Goal: Communication & Community: Share content

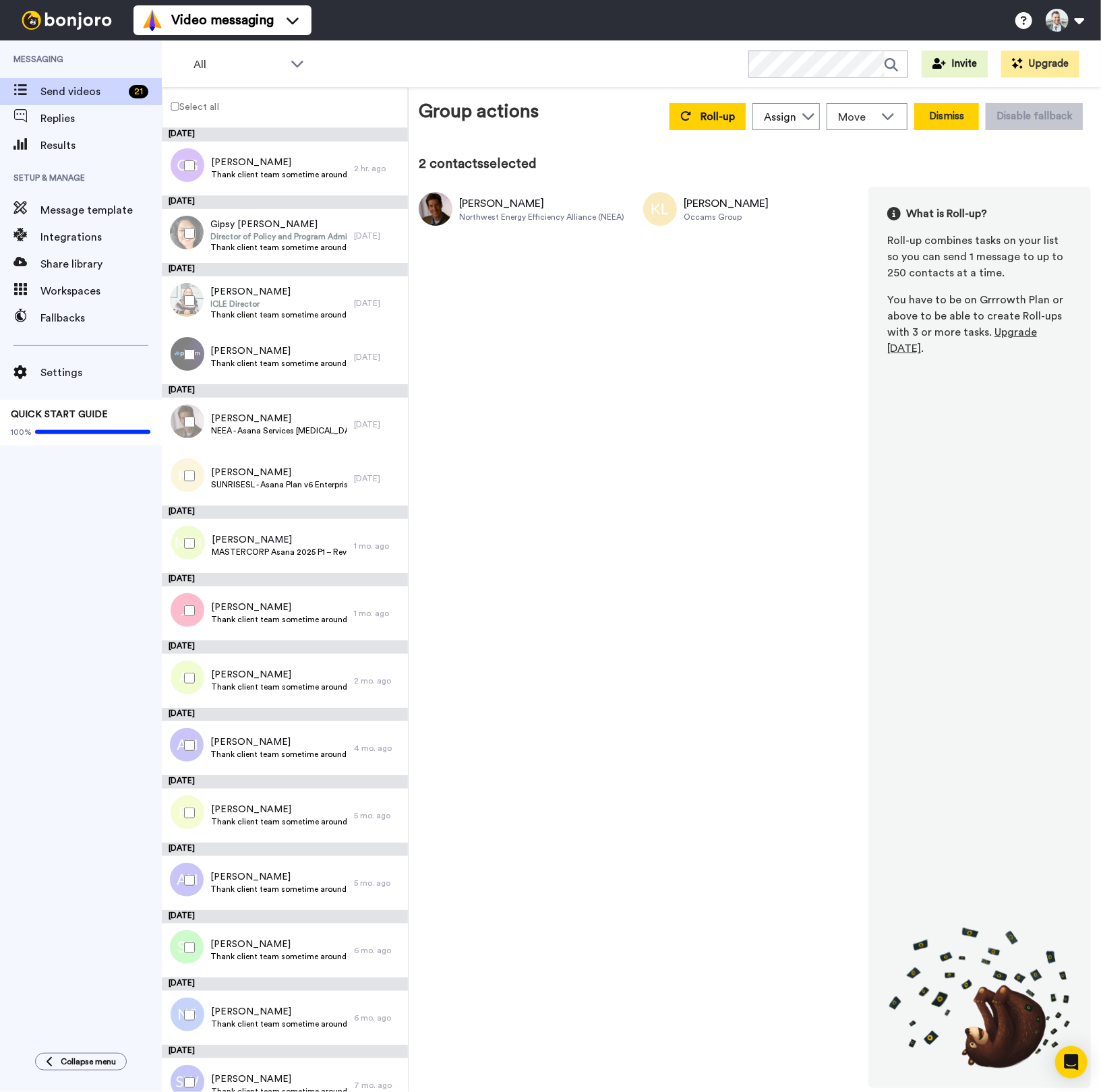
click at [966, 117] on button "Dismiss" at bounding box center [946, 116] width 65 height 27
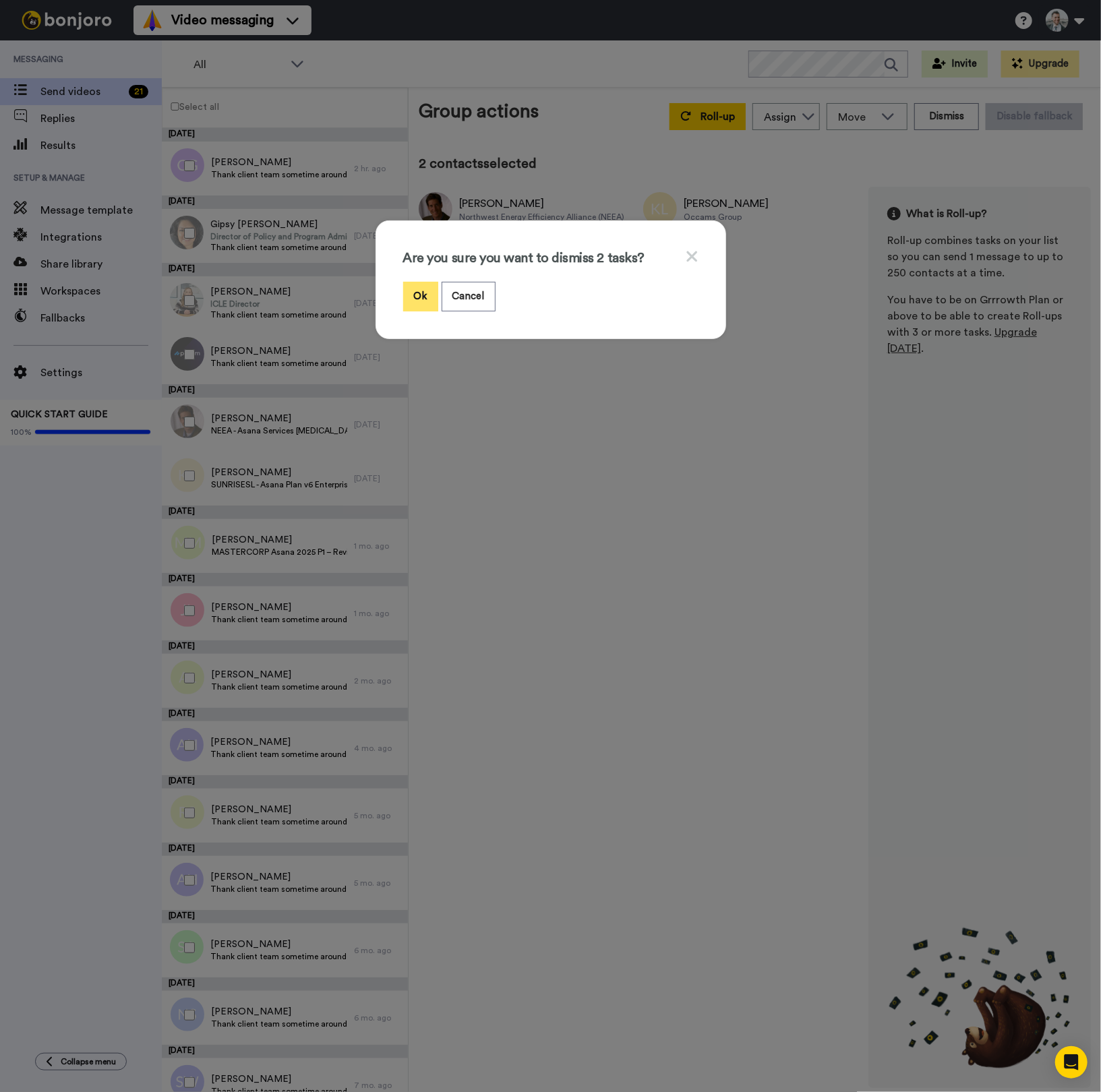
click at [424, 295] on button "Ok" at bounding box center [420, 296] width 35 height 29
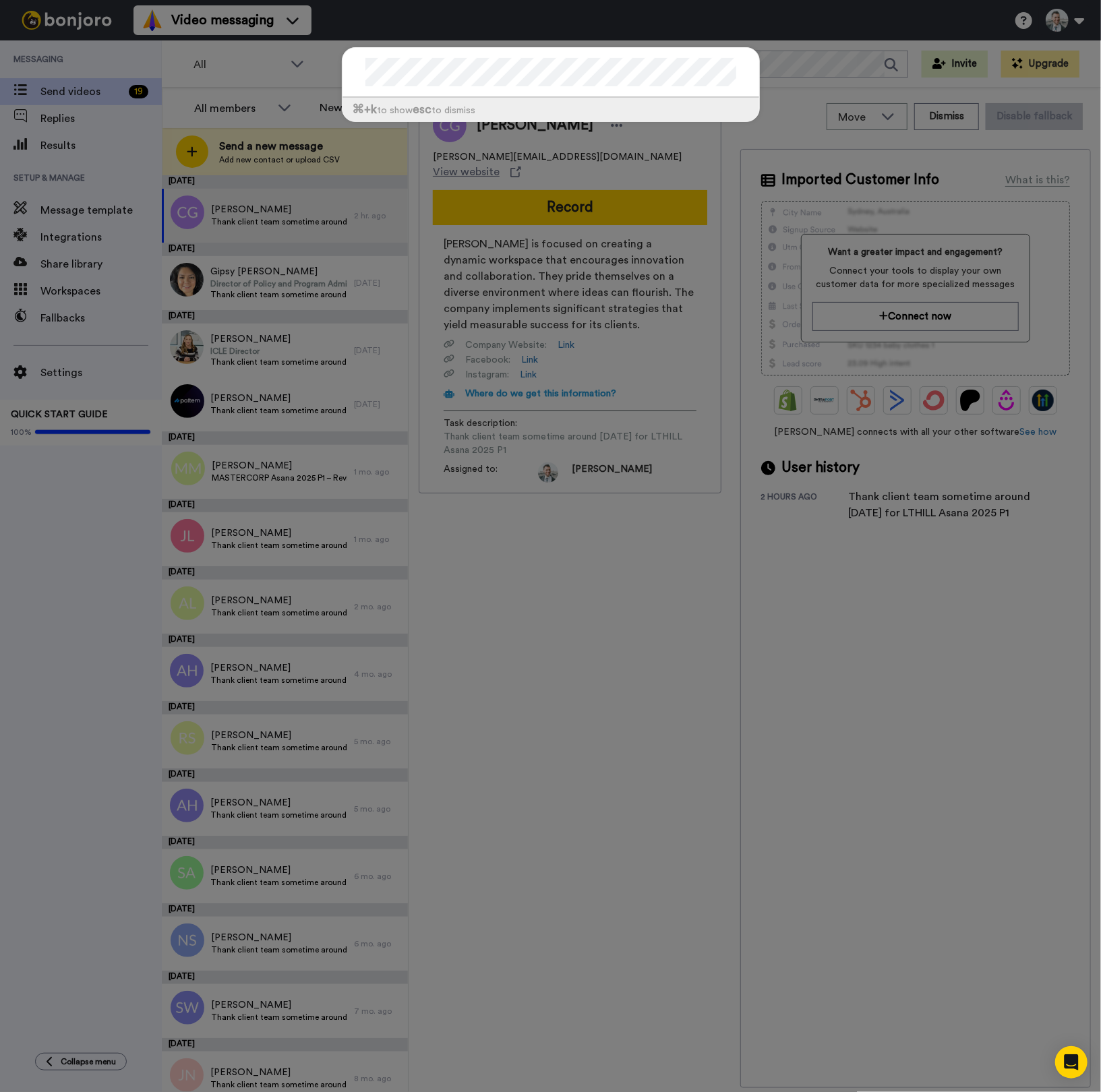
click at [623, 627] on div "⌘ +k to show esc to dismiss" at bounding box center [550, 546] width 1101 height 1092
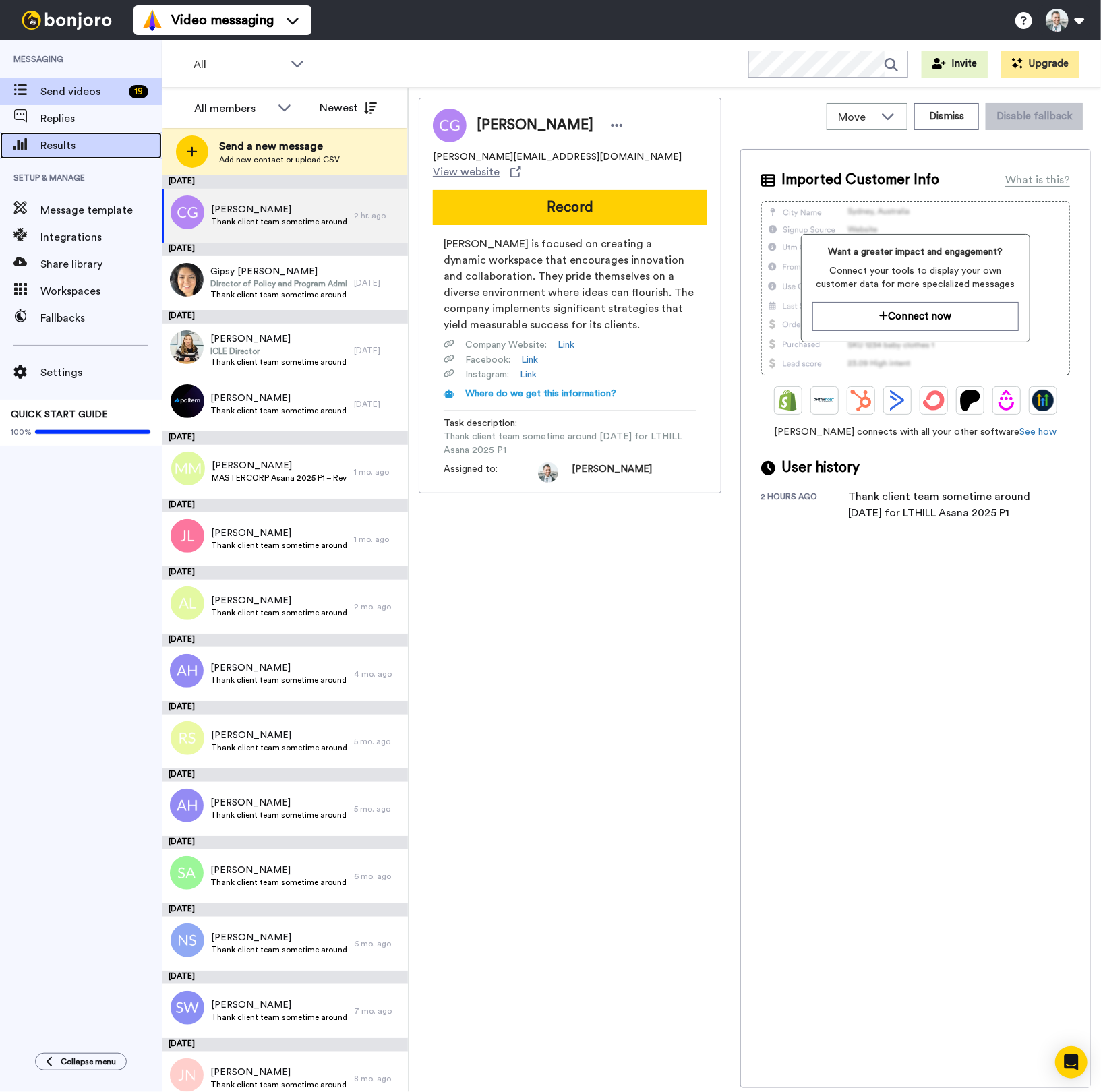
click at [84, 140] on span "Results" at bounding box center [101, 146] width 121 height 16
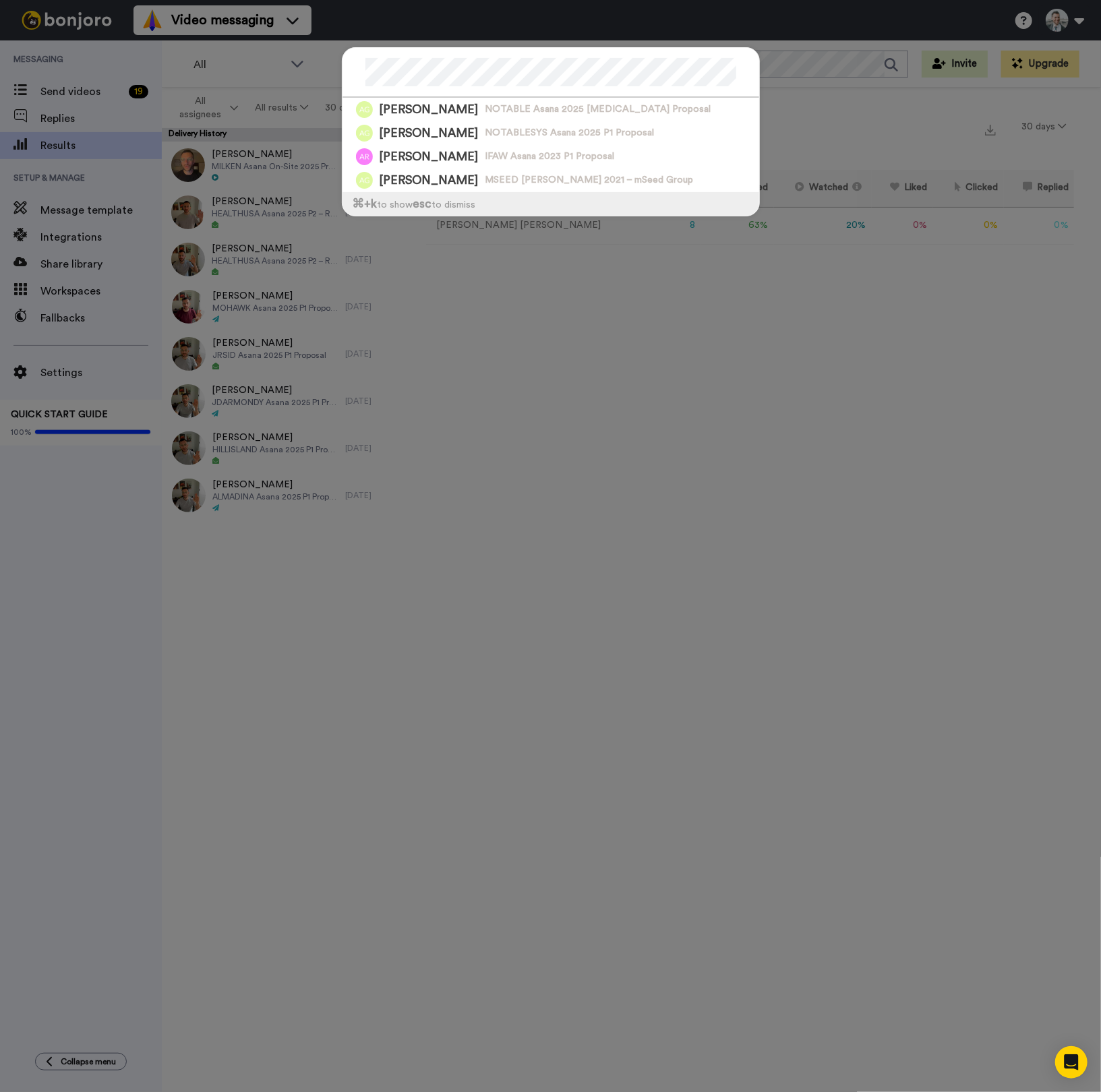
click at [759, 346] on div "April Guzman NOTABLE Asana 2025 Retainer Proposal April Guzman NOTABLESYS Asana…" at bounding box center [550, 546] width 1101 height 1092
click at [615, 130] on span "NOTABLESYS Asana 2025 P1 Proposal" at bounding box center [570, 133] width 169 height 14
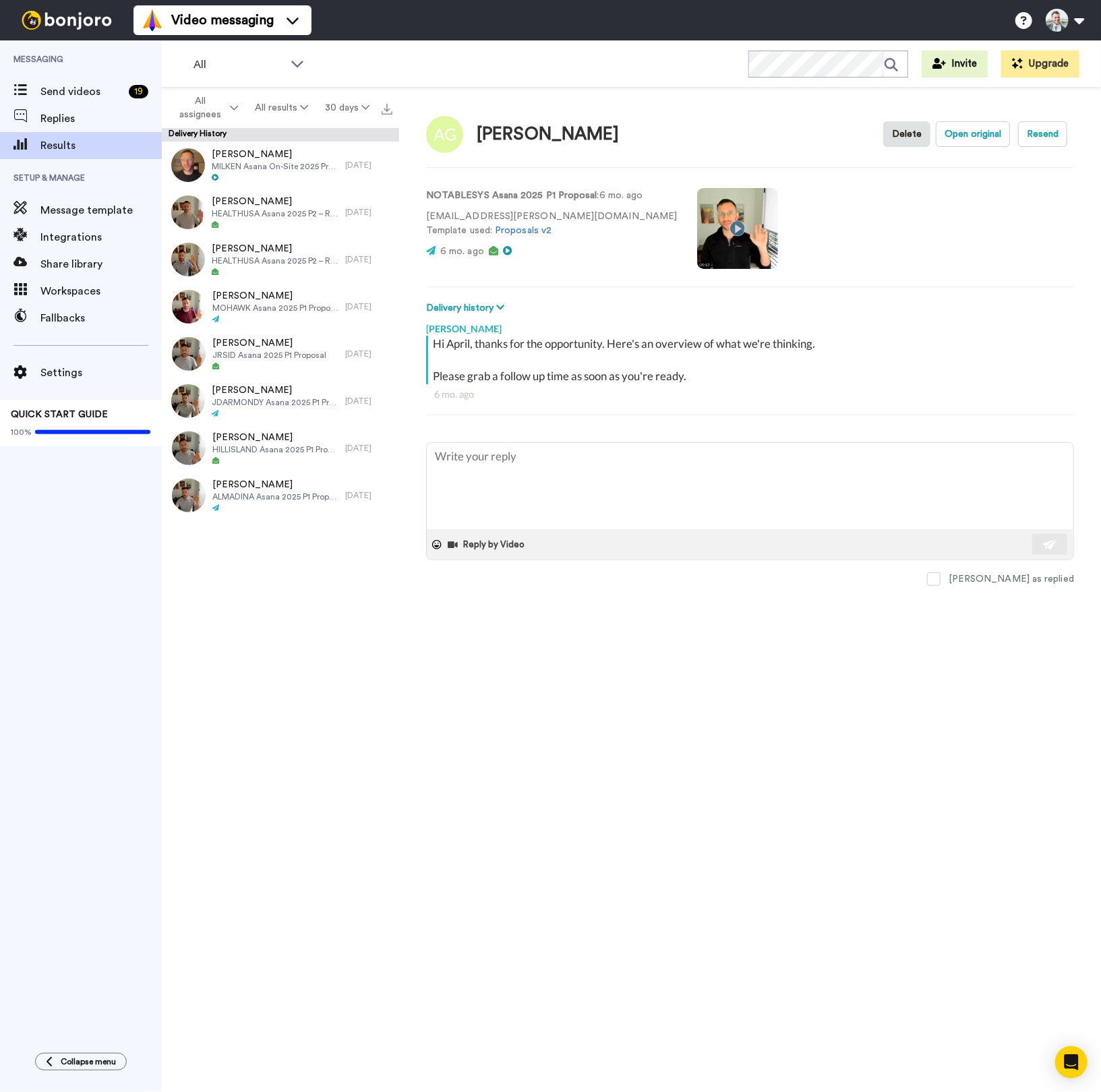
click at [494, 66] on div "All WORKSPACES View all All Lead Conversion Collab Proposals + Add a new worksp…" at bounding box center [631, 64] width 939 height 47
type textarea "x"
click at [83, 88] on span "Send videos" at bounding box center [82, 91] width 83 height 16
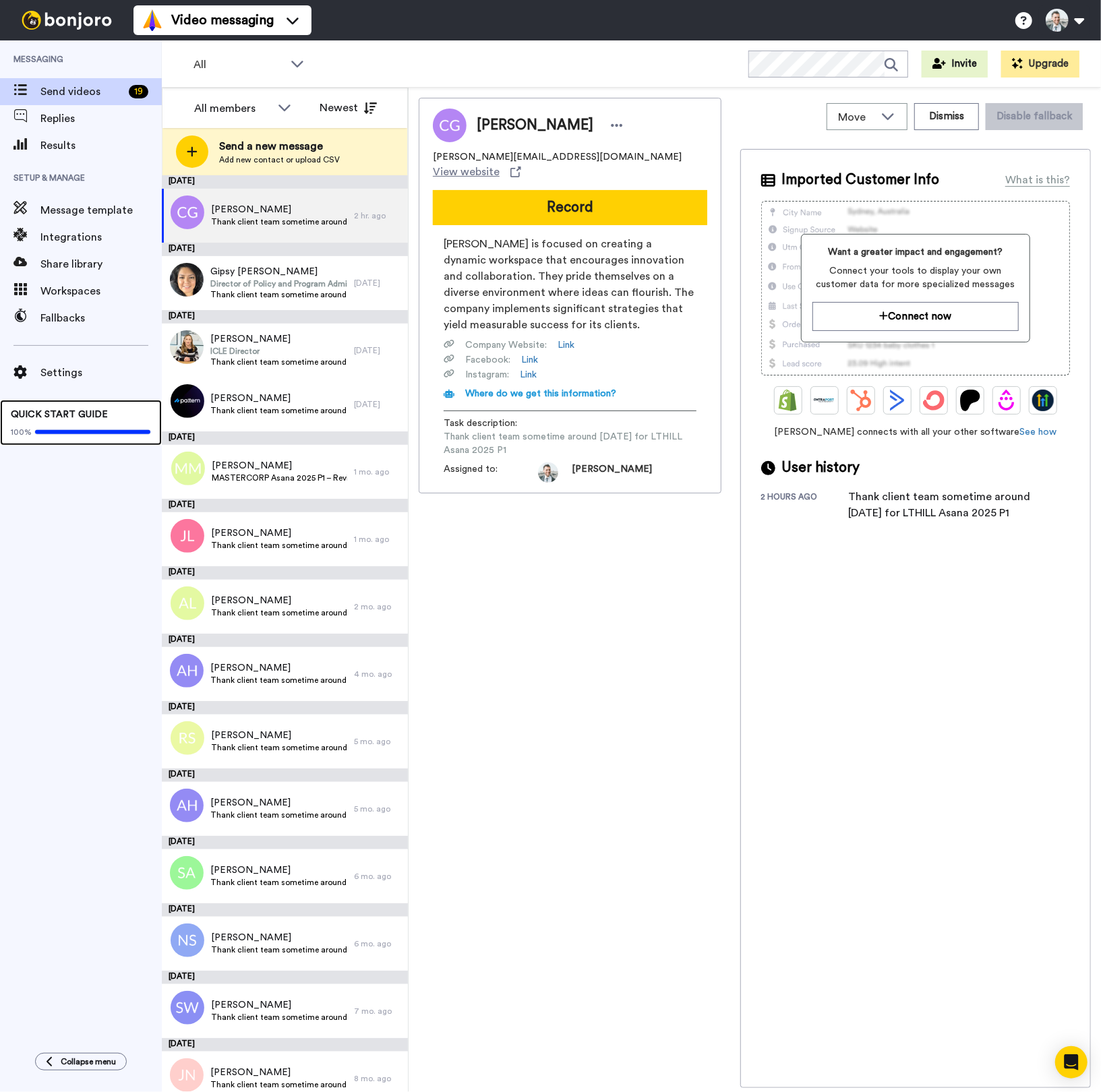
click at [94, 420] on span "QUICK START GUIDE" at bounding box center [59, 414] width 97 height 9
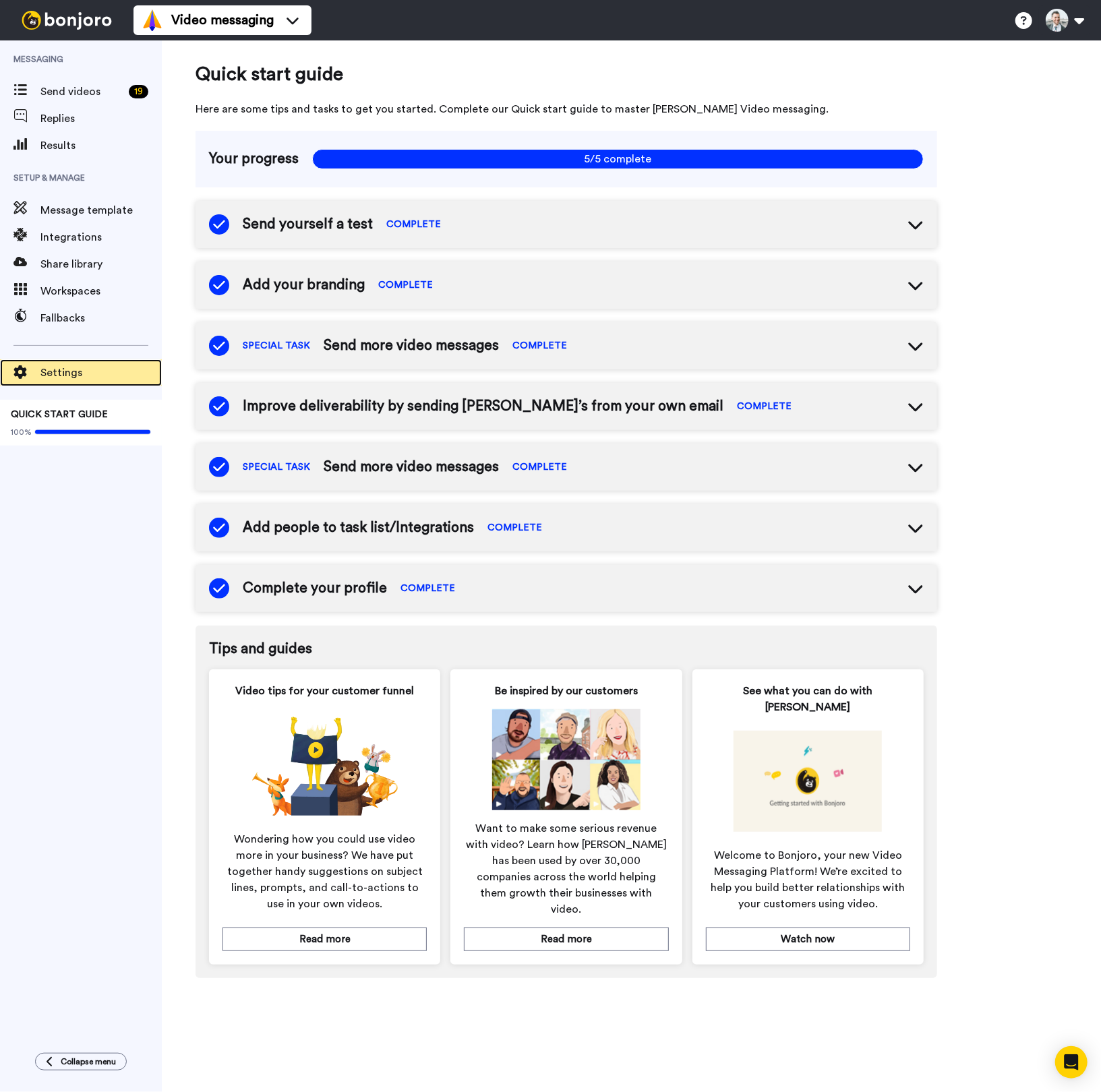
click at [78, 380] on div "Settings" at bounding box center [80, 372] width 162 height 27
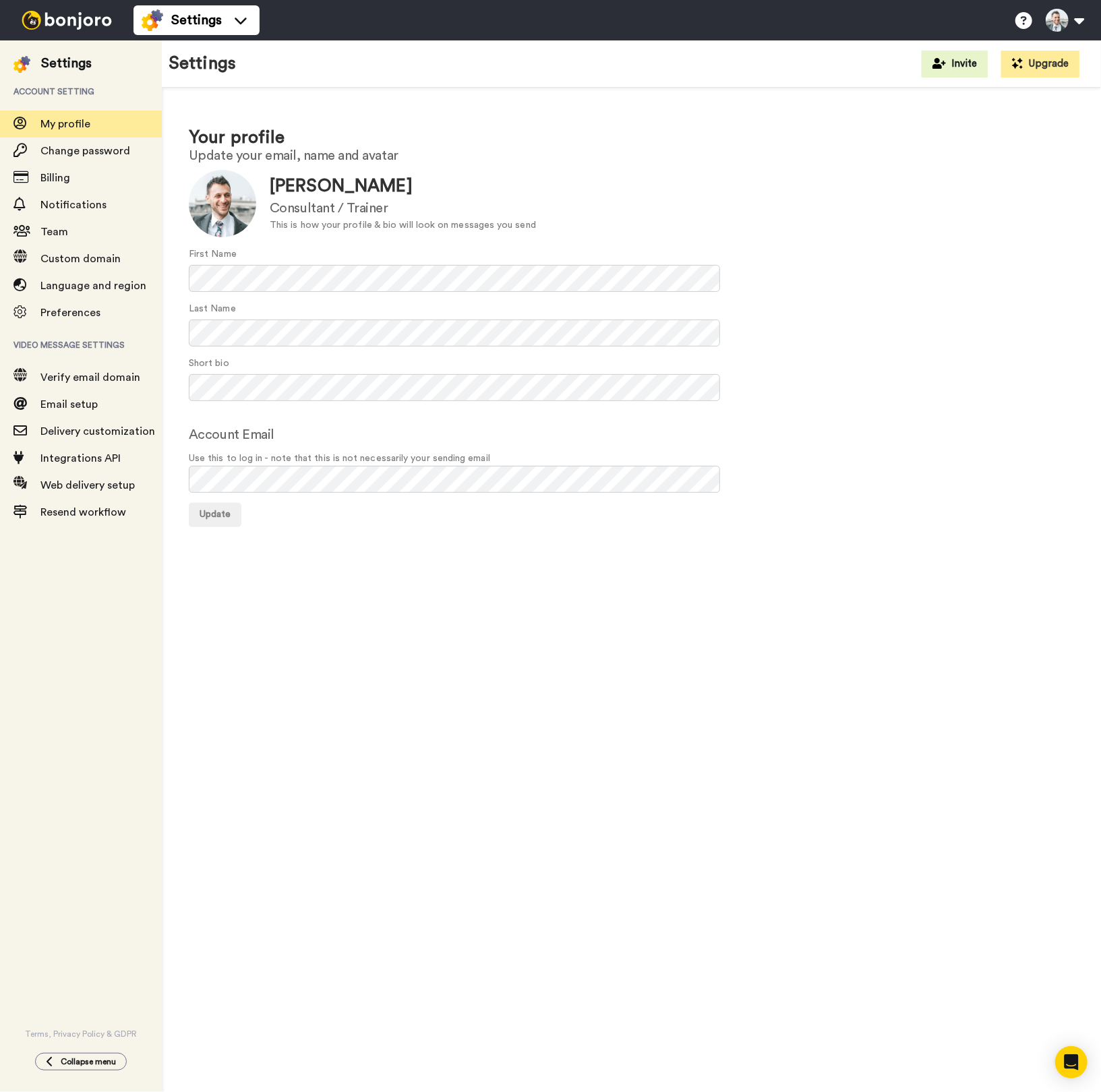
click at [36, 29] on img at bounding box center [67, 20] width 101 height 19
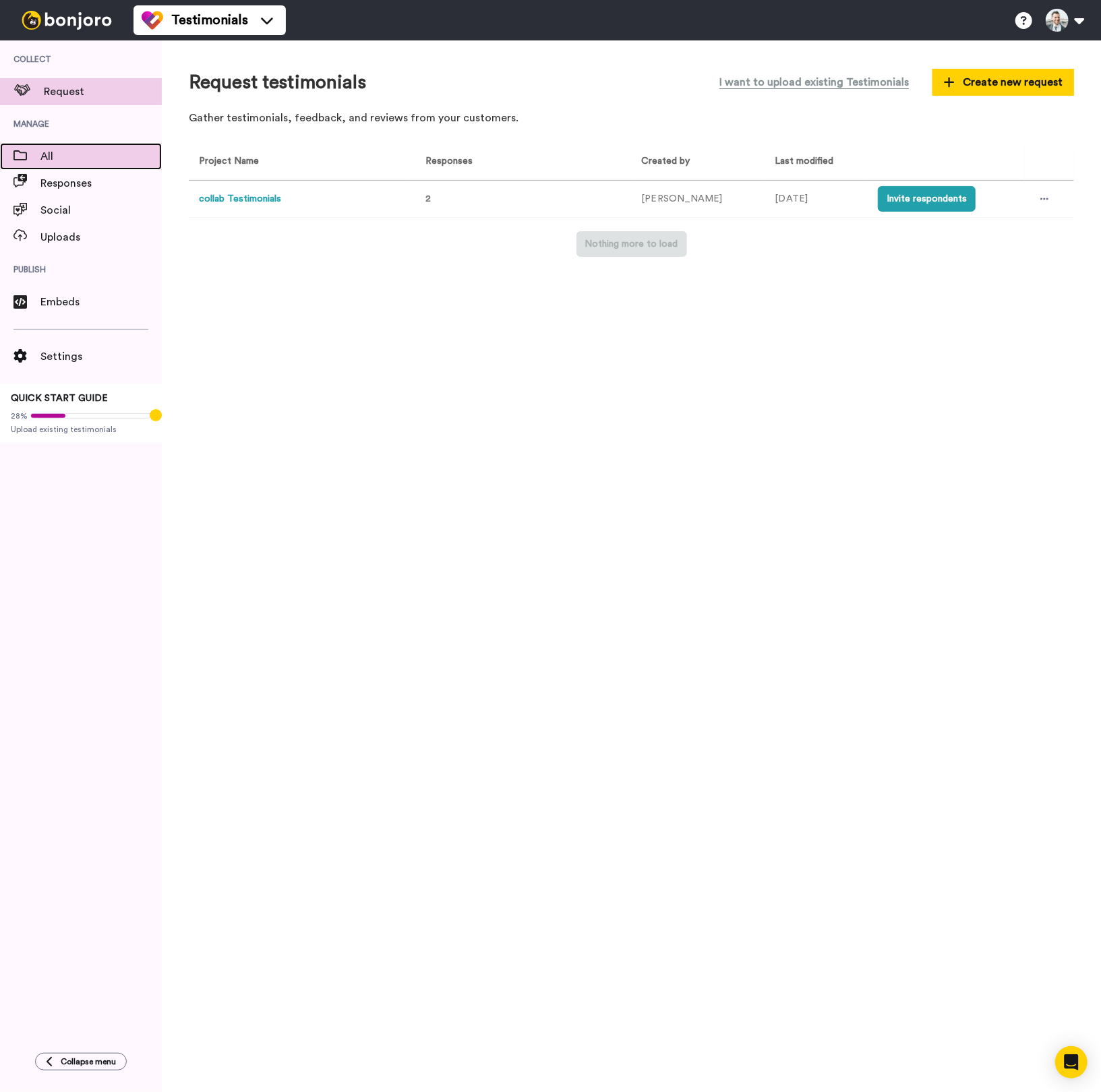
click at [74, 162] on span "All" at bounding box center [101, 157] width 121 height 16
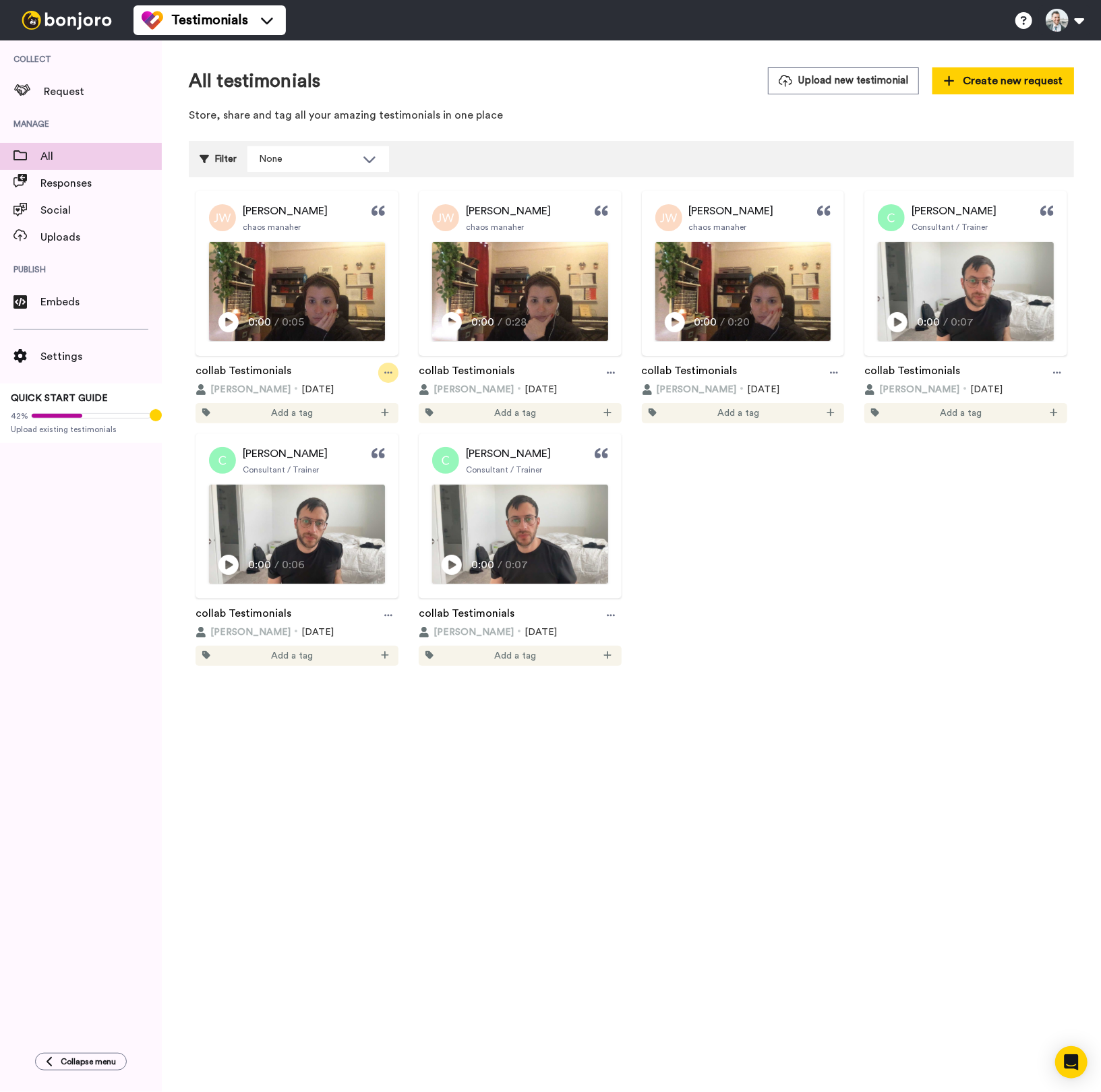
click at [389, 368] on icon at bounding box center [388, 372] width 8 height 9
click at [357, 445] on span "Delete" at bounding box center [356, 446] width 30 height 14
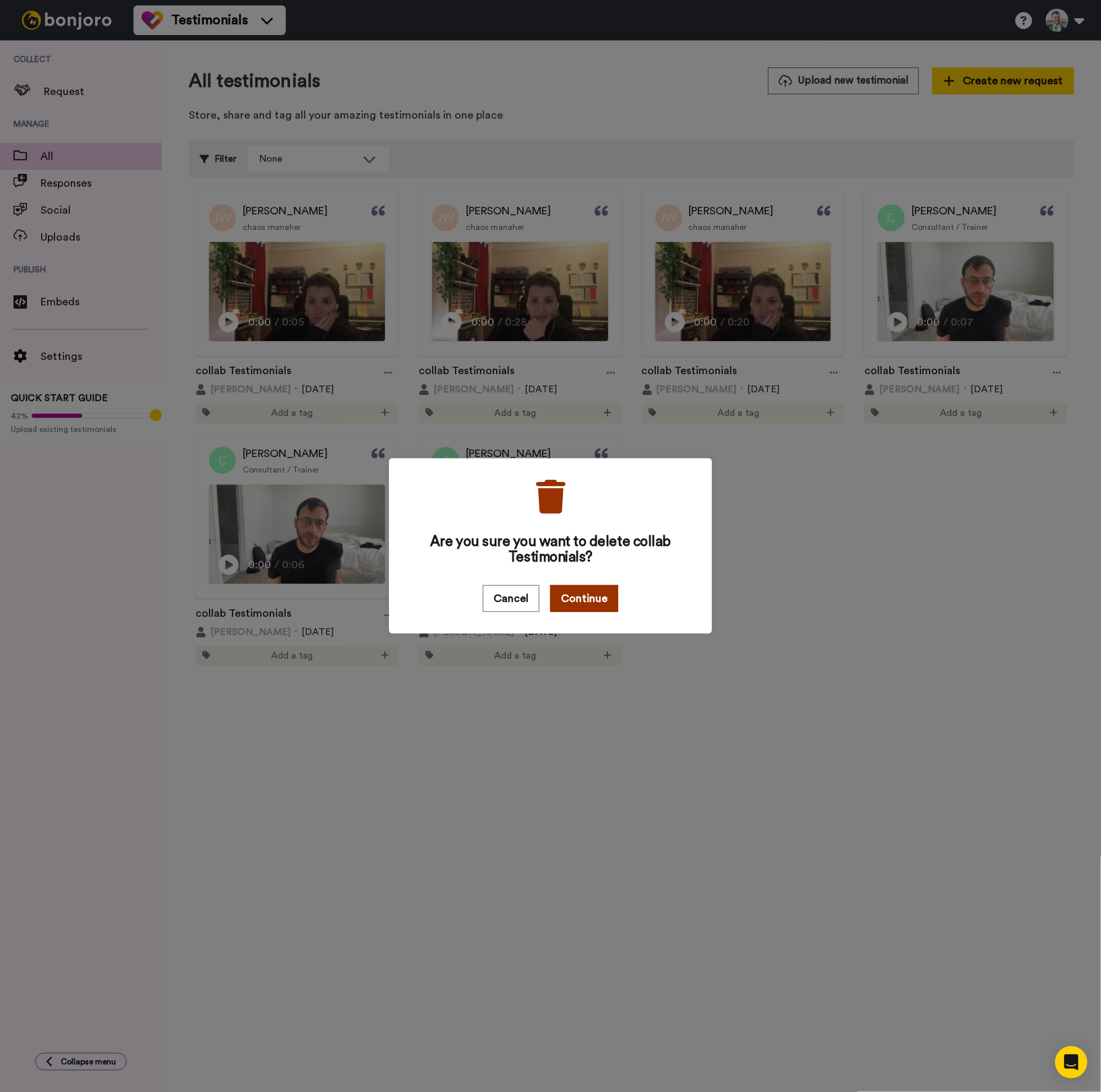
click at [589, 601] on button "Continue" at bounding box center [584, 598] width 68 height 27
click at [595, 601] on button "Continue" at bounding box center [584, 598] width 68 height 27
click at [607, 598] on button "Continue" at bounding box center [584, 598] width 68 height 27
click at [502, 595] on button "Cancel" at bounding box center [511, 598] width 57 height 27
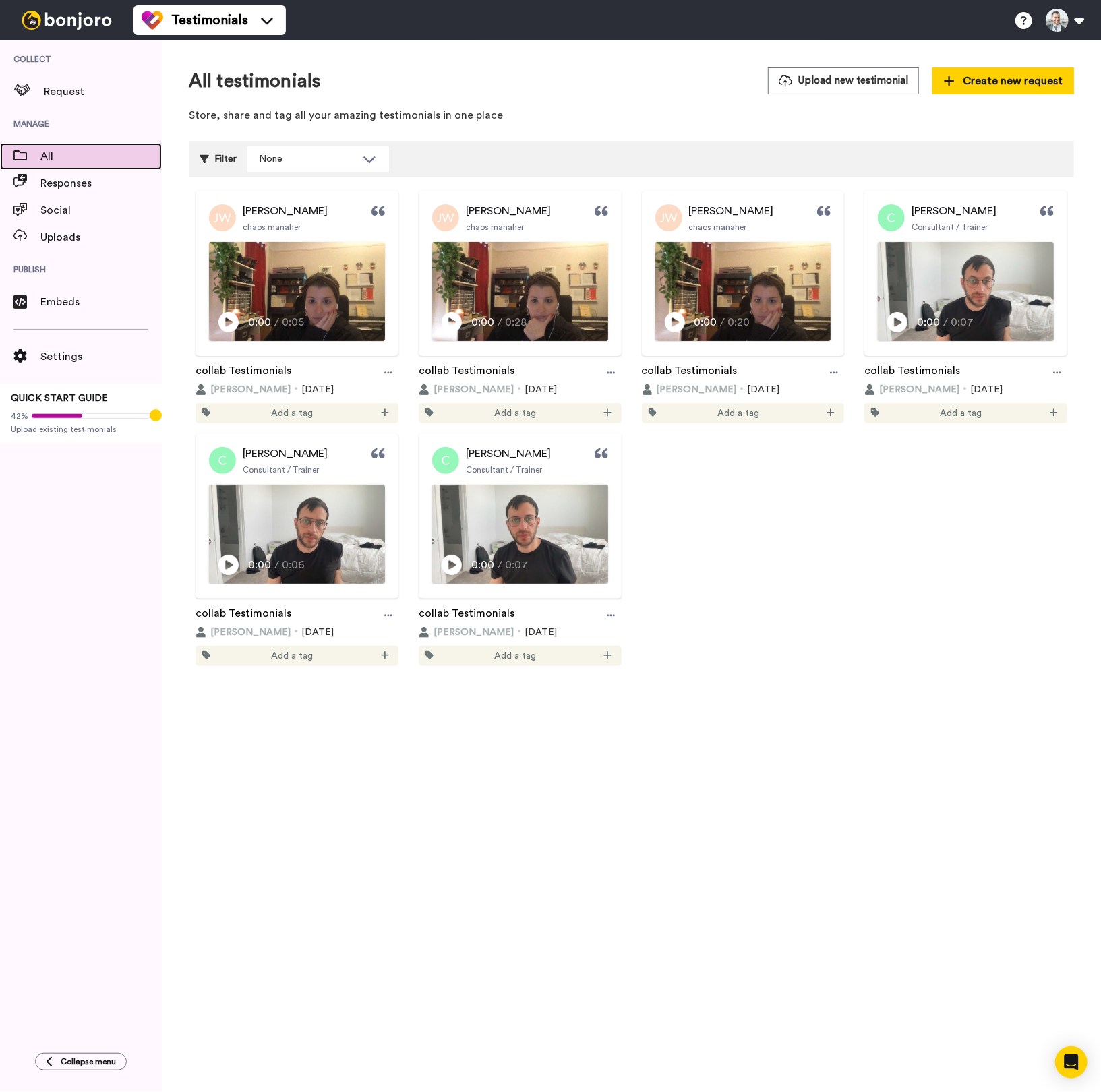
click at [75, 159] on span "All" at bounding box center [101, 157] width 121 height 16
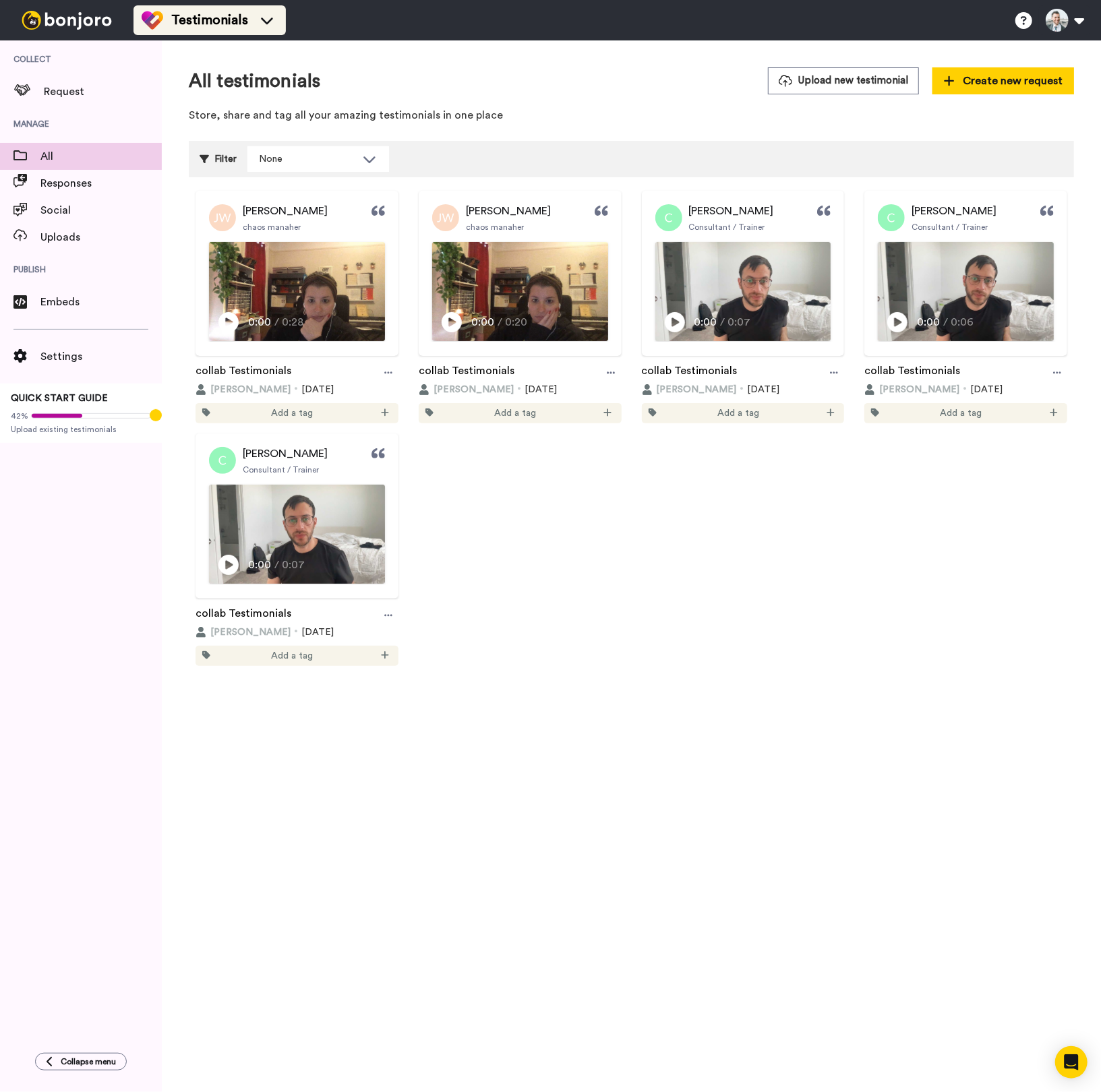
click at [237, 24] on span "Testimonials" at bounding box center [209, 20] width 77 height 19
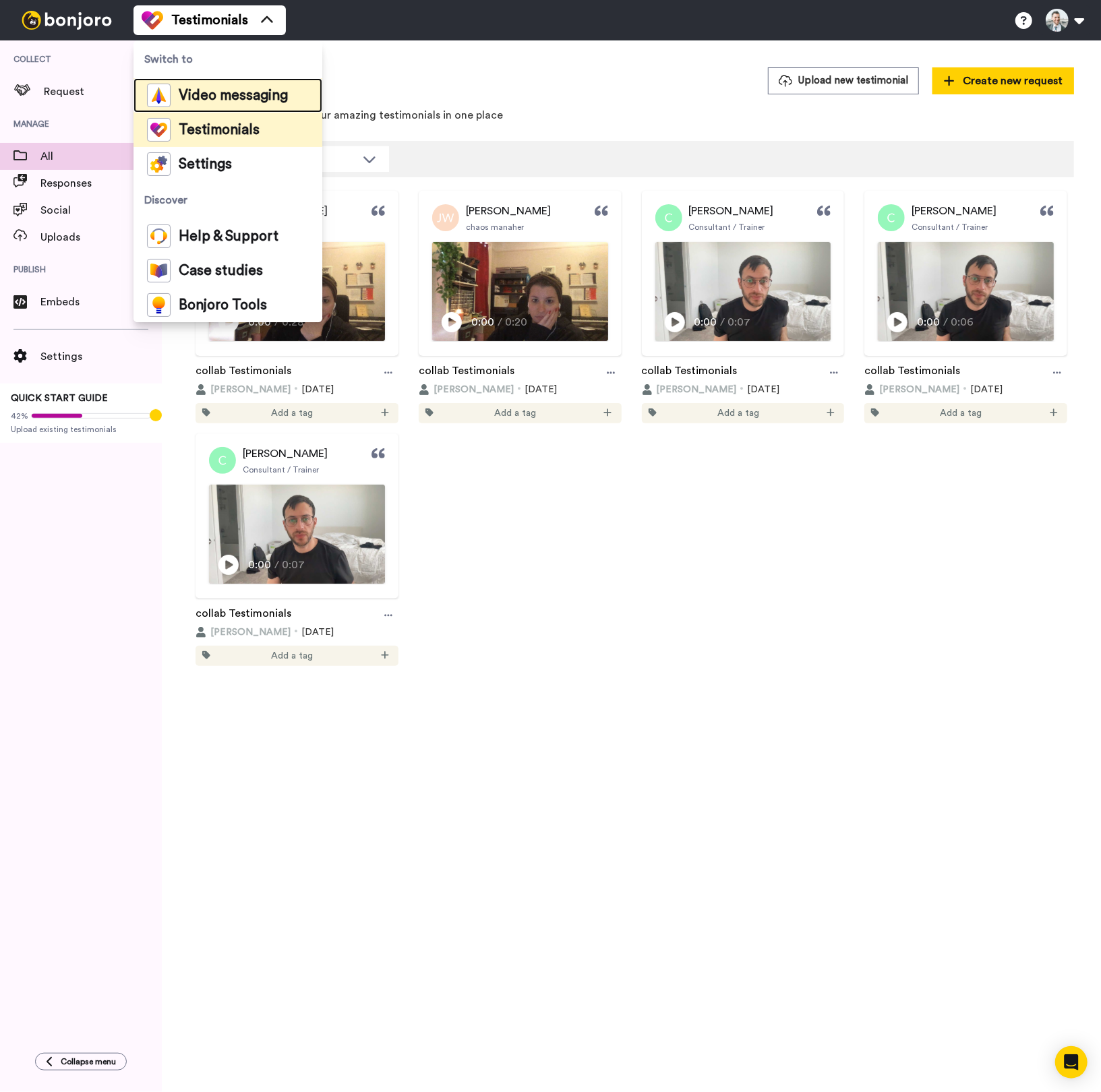
click at [223, 100] on span "Video messaging" at bounding box center [233, 96] width 109 height 14
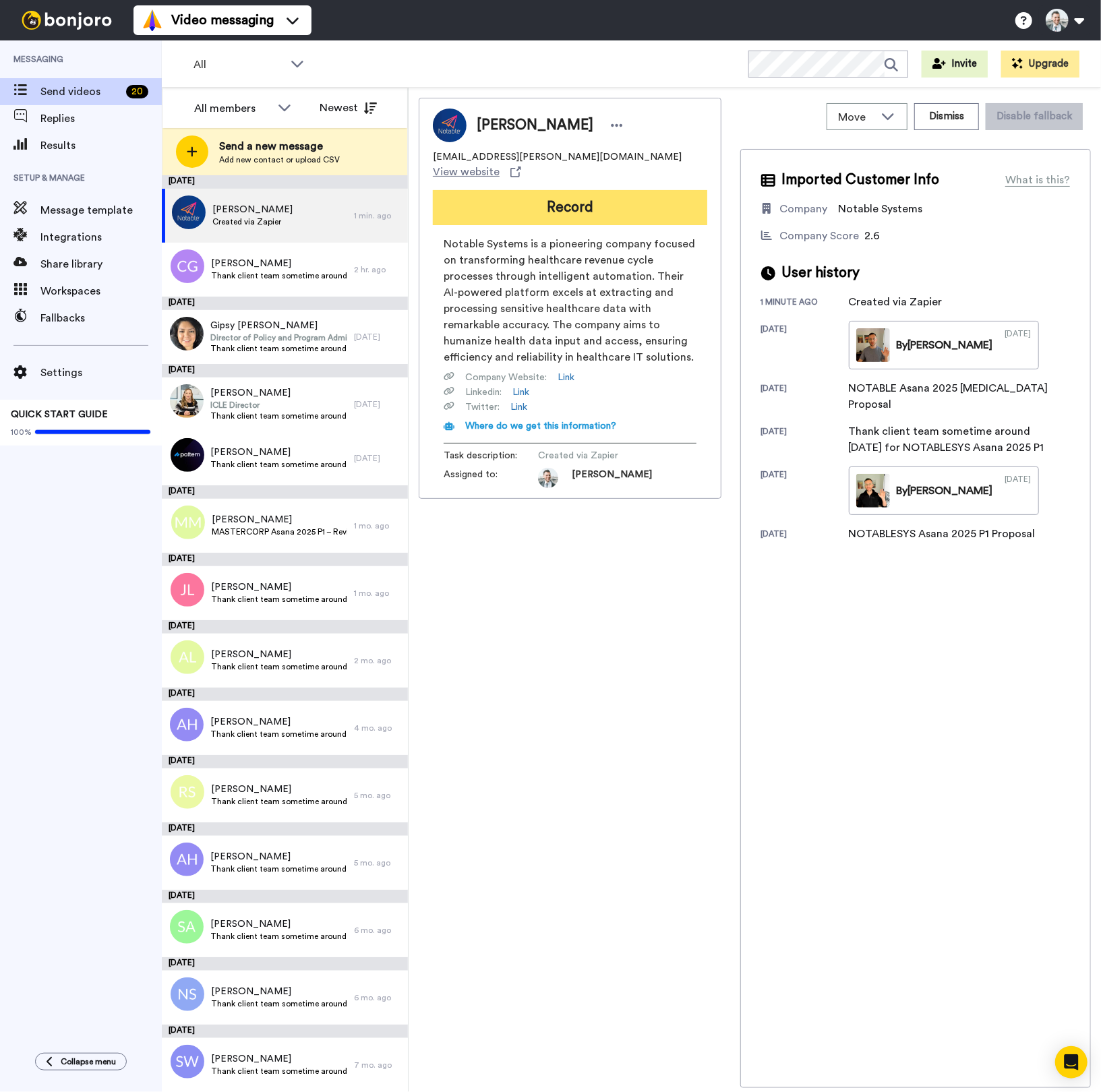
click at [510, 193] on button "Record" at bounding box center [570, 207] width 275 height 35
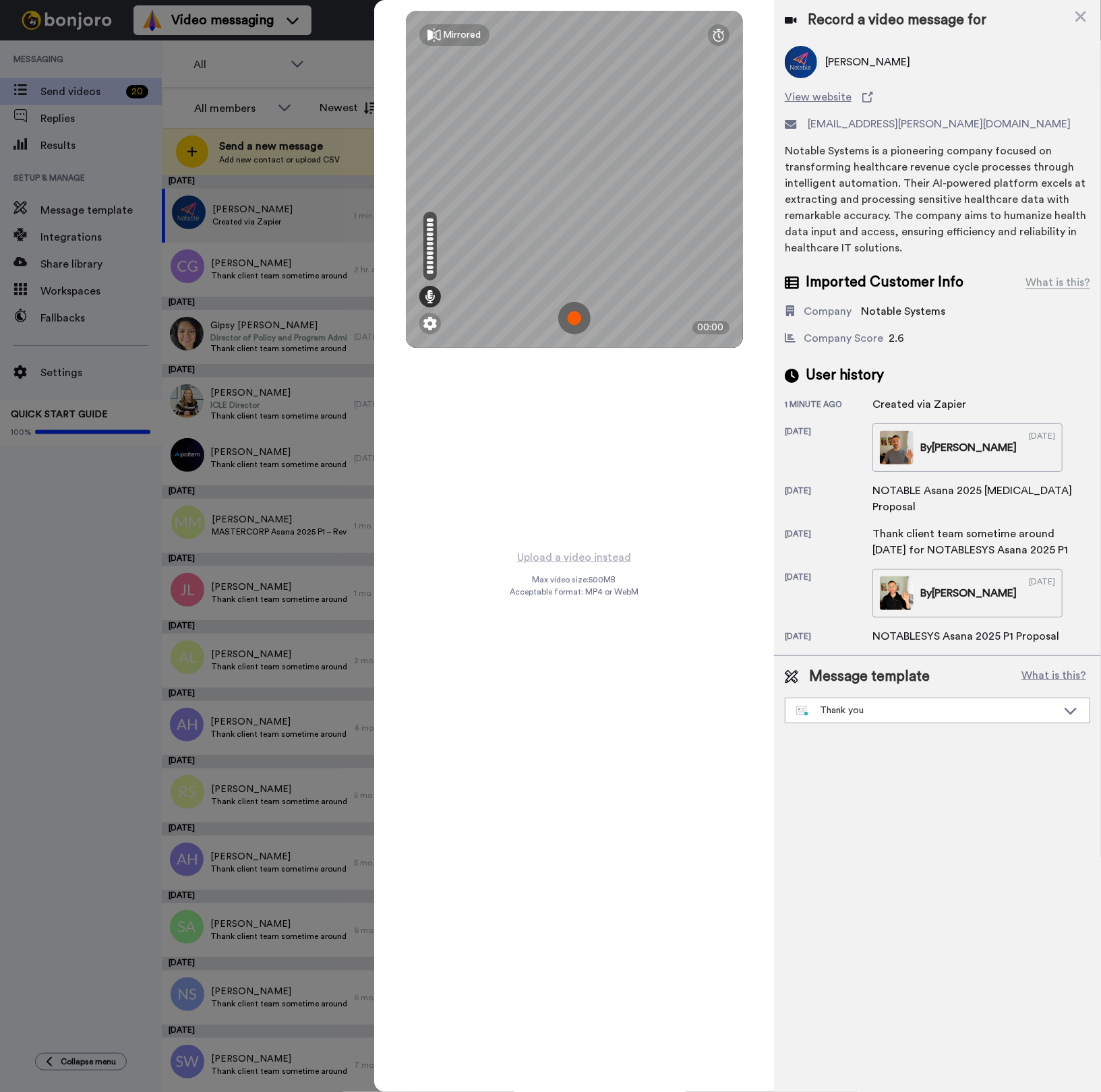
drag, startPoint x: 618, startPoint y: 405, endPoint x: 594, endPoint y: 351, distance: 59.1
click at [615, 403] on div "Mirrored Redo 00:00" at bounding box center [574, 274] width 400 height 549
click at [579, 314] on img at bounding box center [574, 318] width 33 height 33
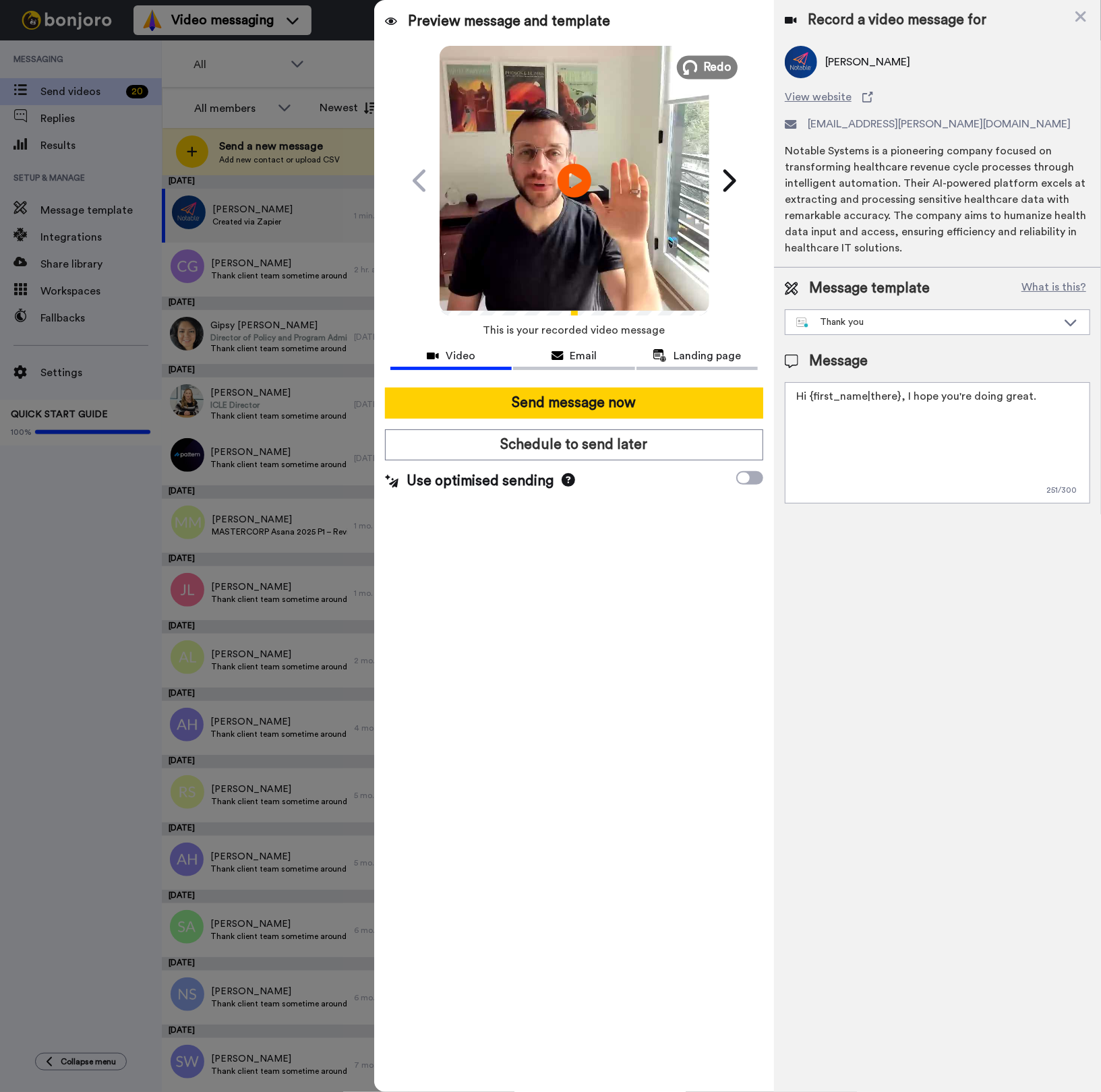
click at [694, 64] on icon at bounding box center [689, 67] width 14 height 14
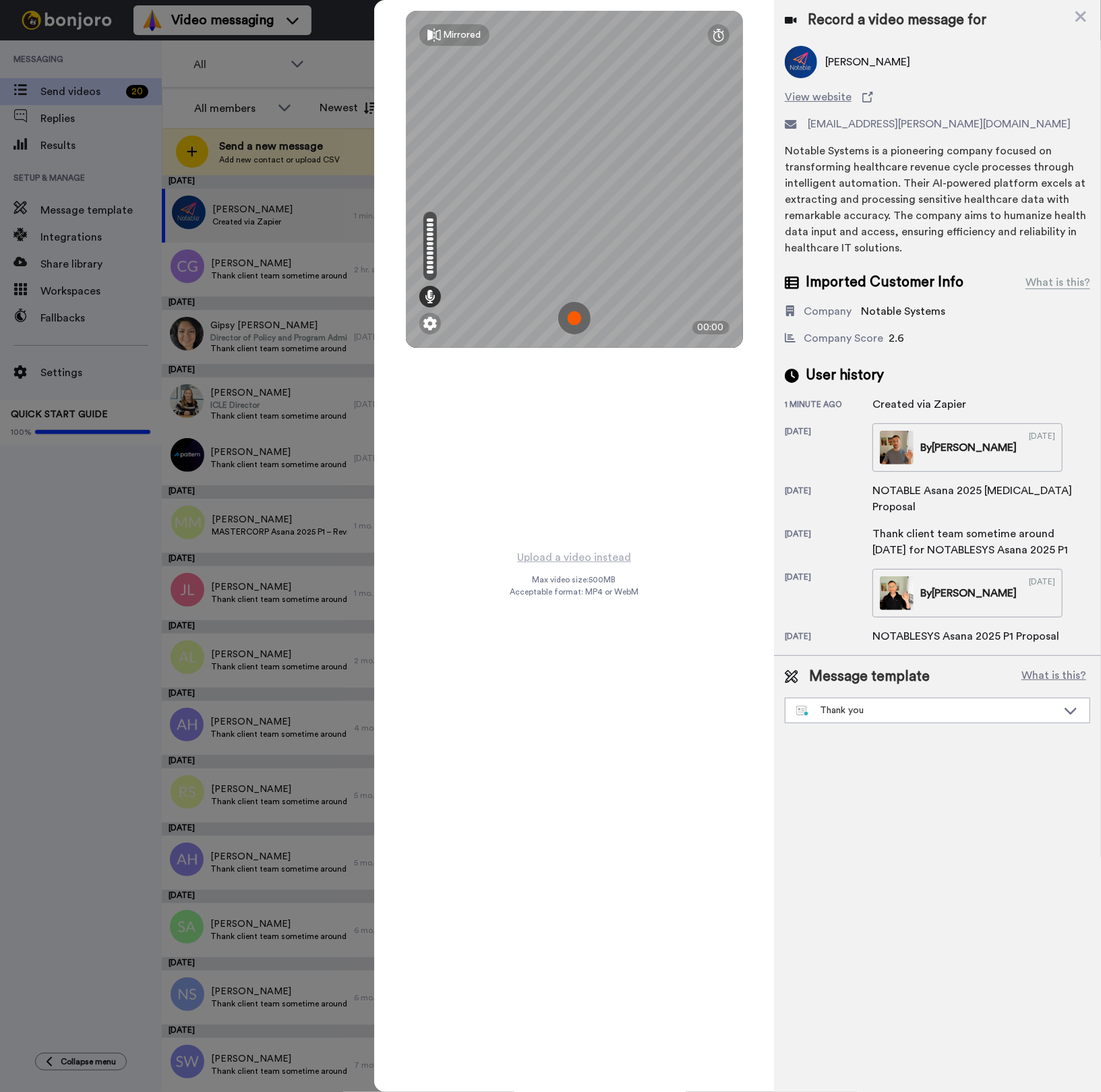
click at [572, 318] on img at bounding box center [574, 318] width 33 height 33
click at [581, 322] on img at bounding box center [574, 318] width 33 height 33
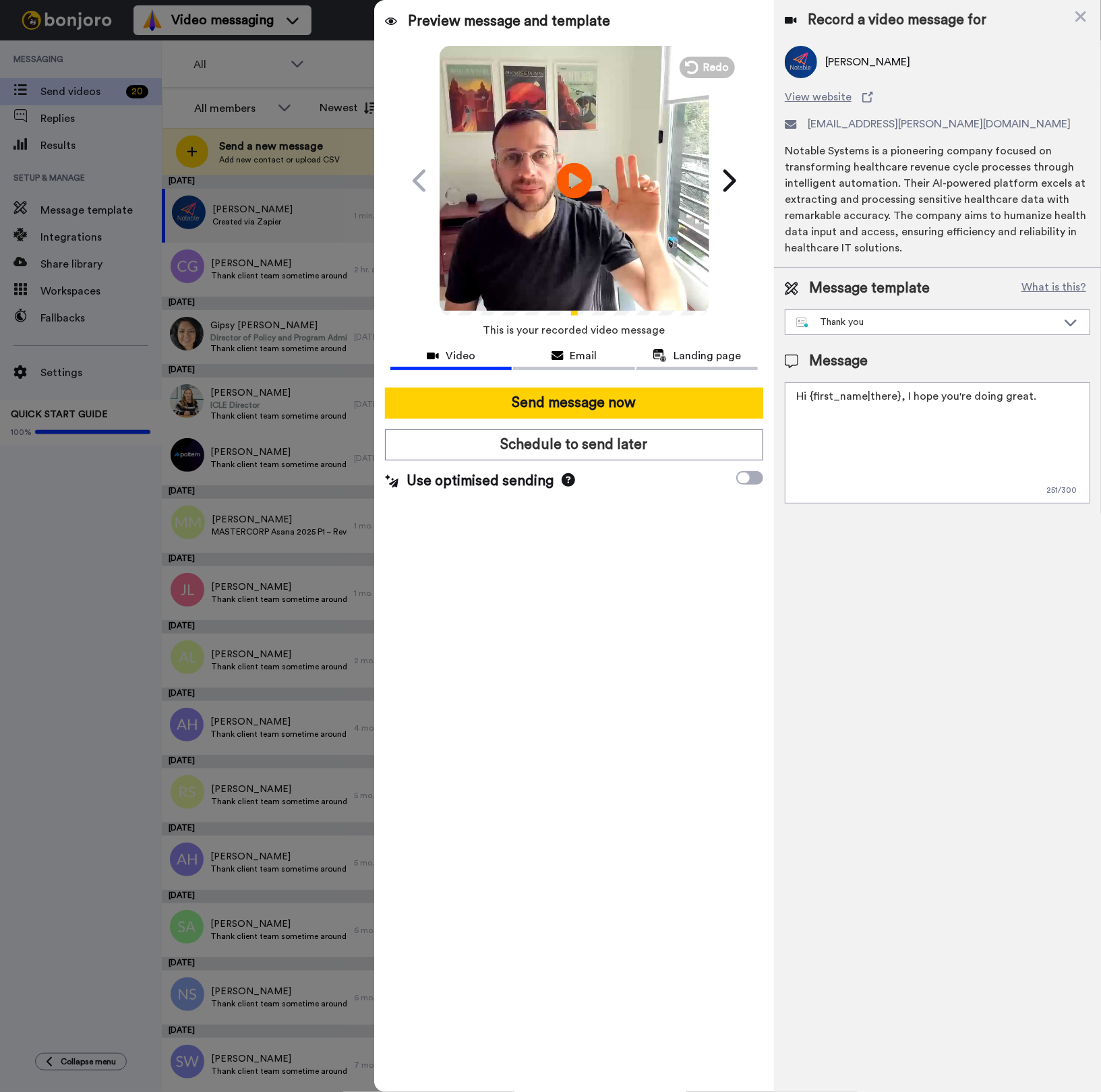
click at [576, 182] on icon "Play/Pause" at bounding box center [573, 180] width 36 height 64
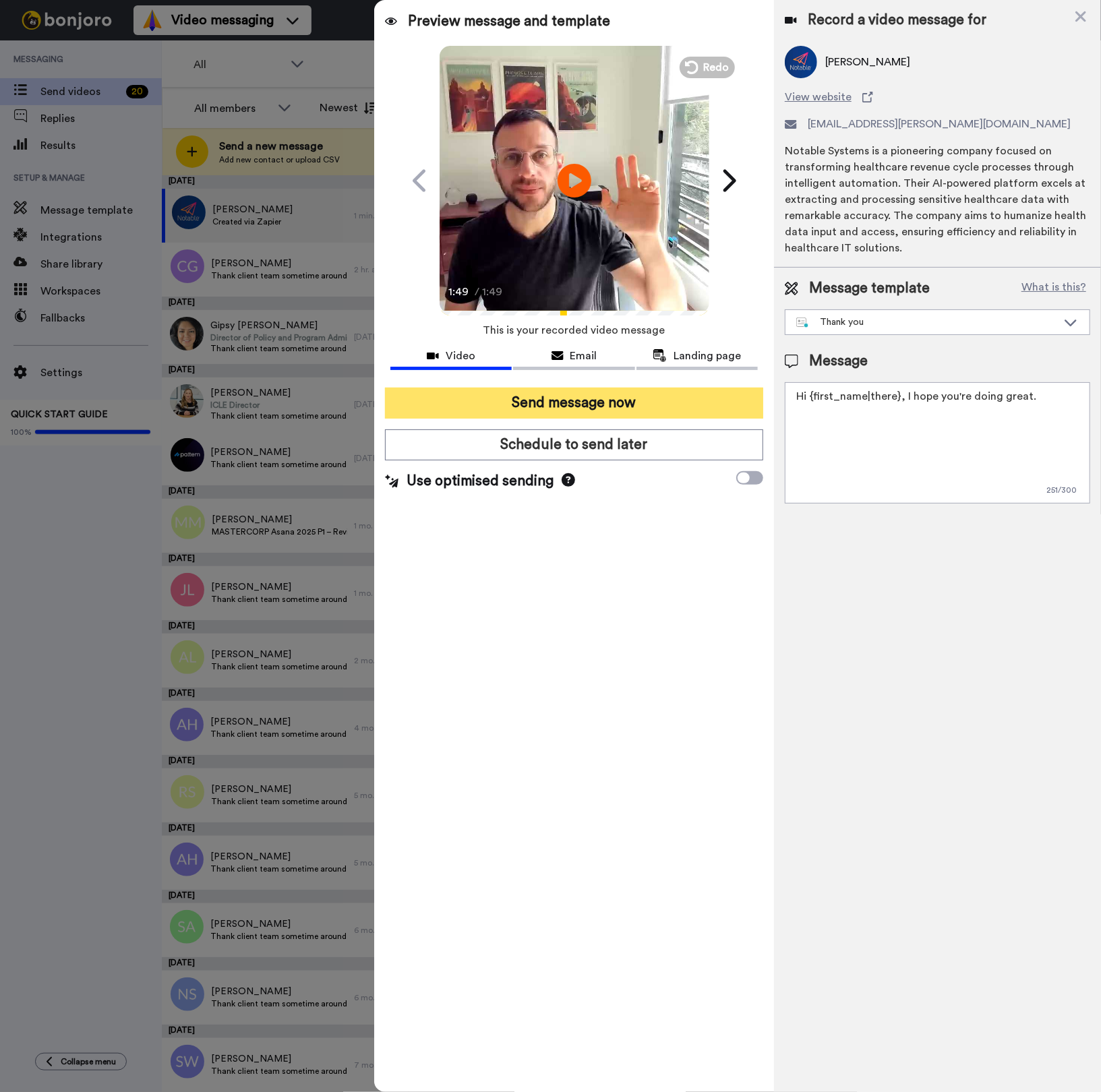
click at [597, 395] on button "Send message now" at bounding box center [574, 403] width 378 height 31
